Goal: Task Accomplishment & Management: Use online tool/utility

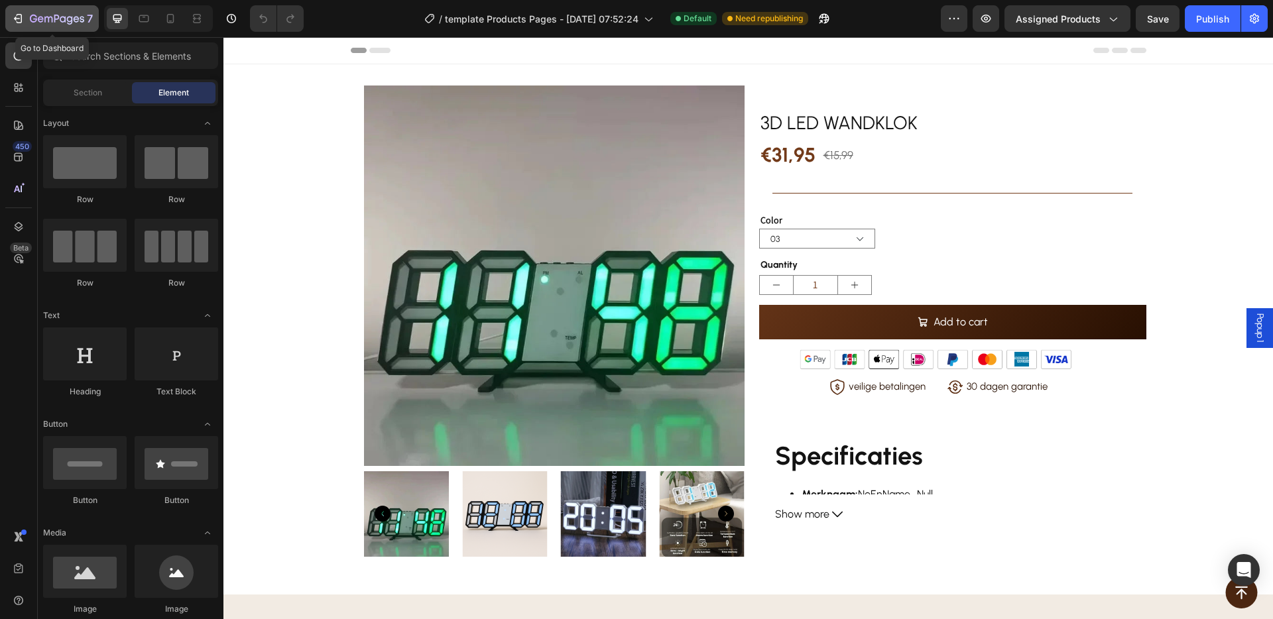
click at [44, 11] on div "7" at bounding box center [61, 19] width 63 height 16
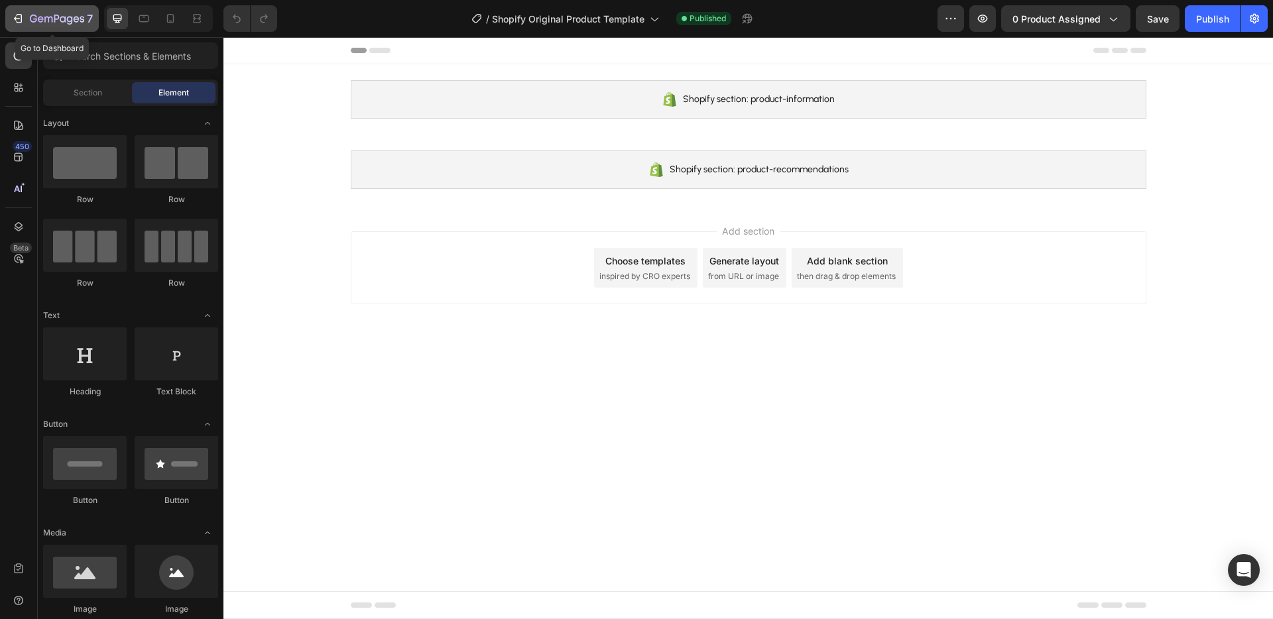
click at [74, 27] on button "7" at bounding box center [52, 18] width 94 height 27
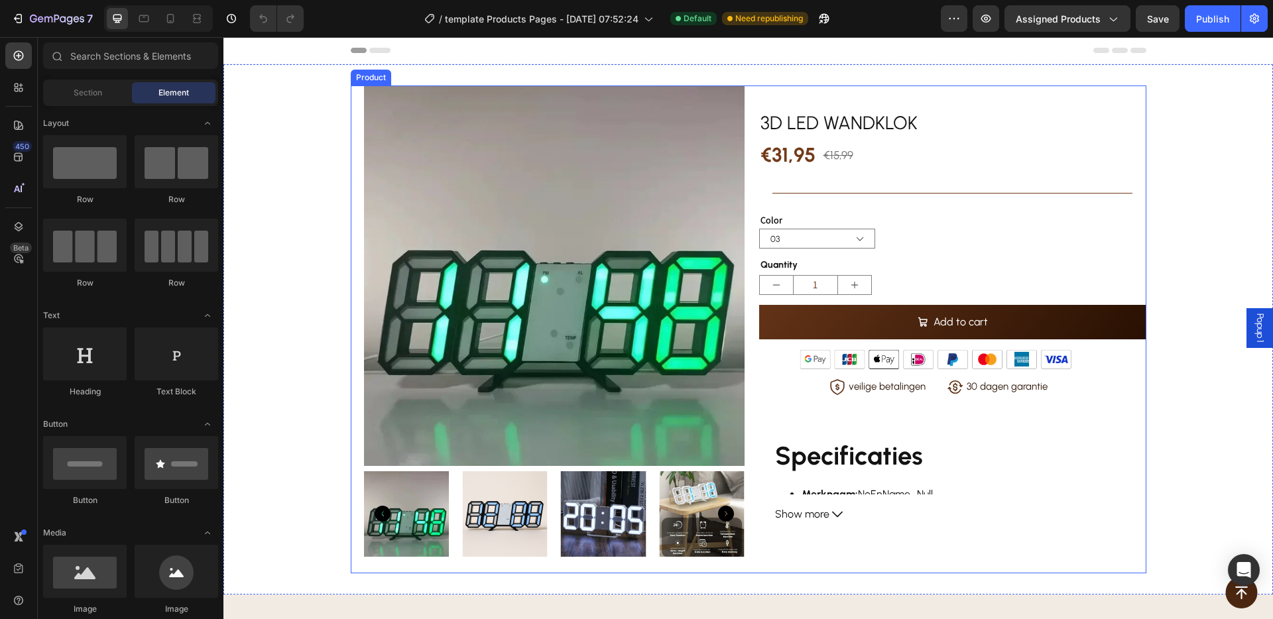
click at [351, 198] on div "Product Images" at bounding box center [544, 330] width 387 height 488
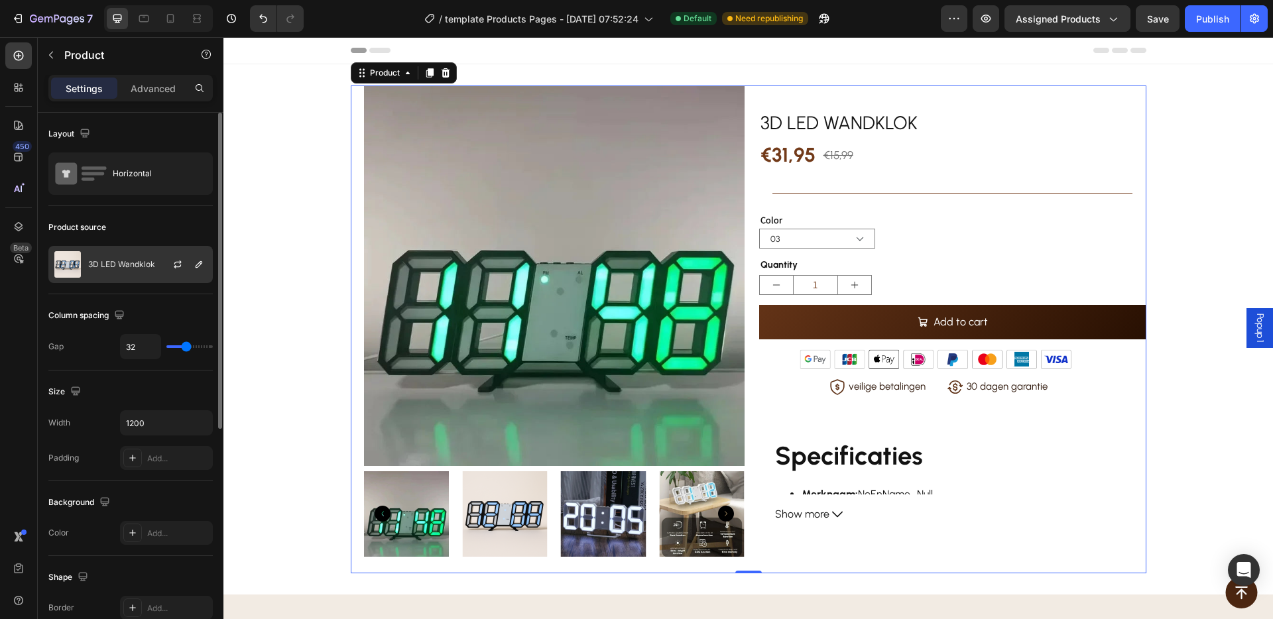
click at [109, 265] on p "3D LED Wandklok" at bounding box center [121, 264] width 67 height 9
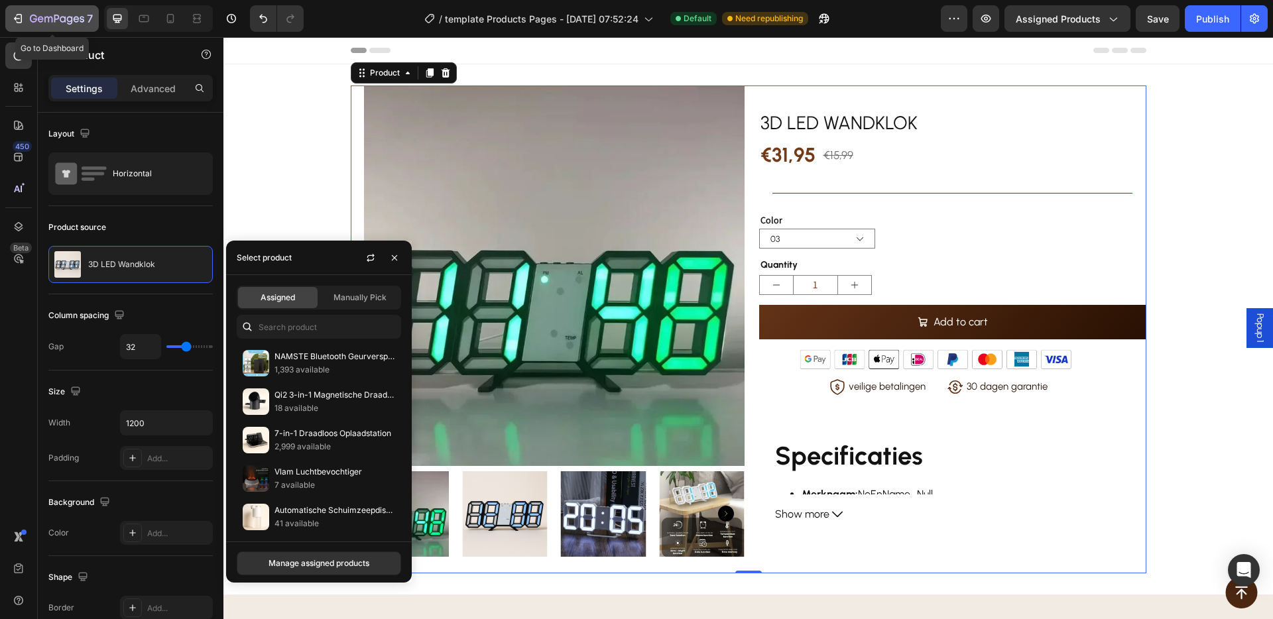
click at [58, 15] on icon "button" at bounding box center [56, 19] width 5 height 8
